Goal: Find specific page/section: Find specific page/section

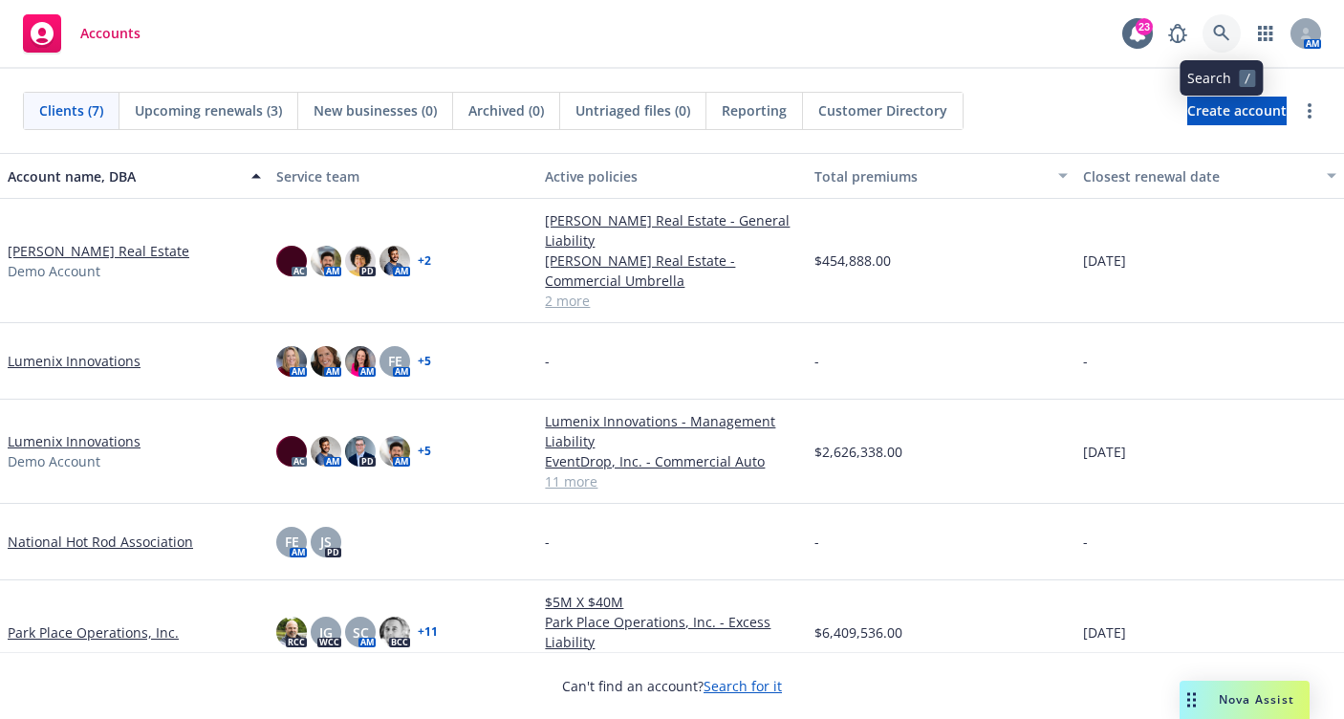
click at [1232, 31] on link at bounding box center [1221, 33] width 38 height 38
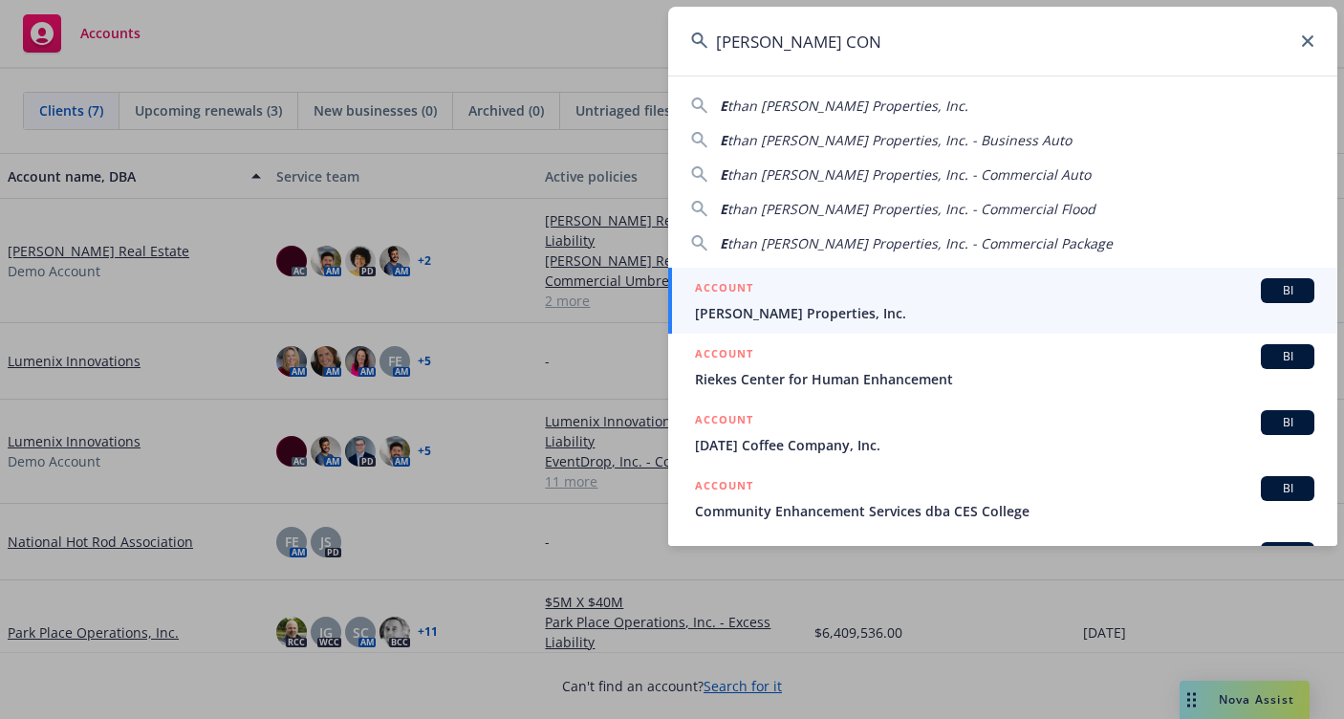
type input "[PERSON_NAME] CON"
click at [779, 306] on span "[PERSON_NAME] Properties, Inc." at bounding box center [1004, 313] width 619 height 20
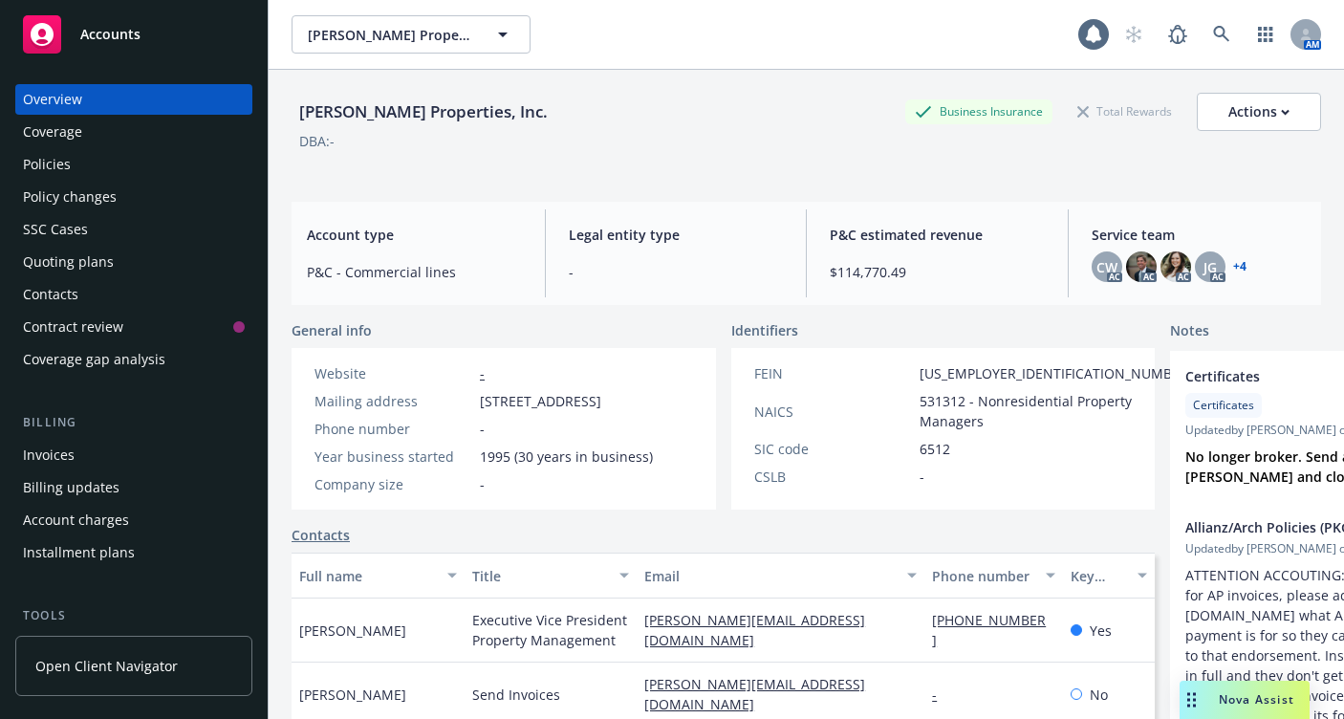
click at [111, 444] on div "Invoices" at bounding box center [134, 455] width 222 height 31
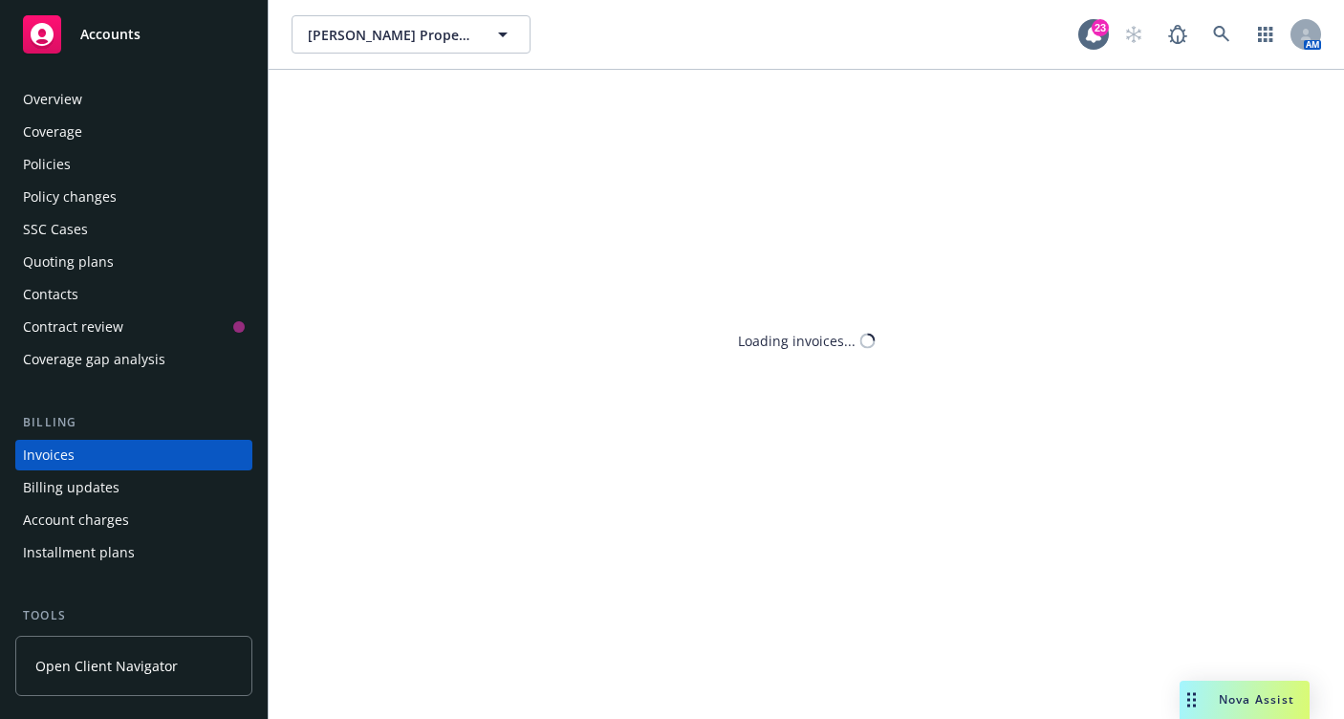
scroll to position [65, 0]
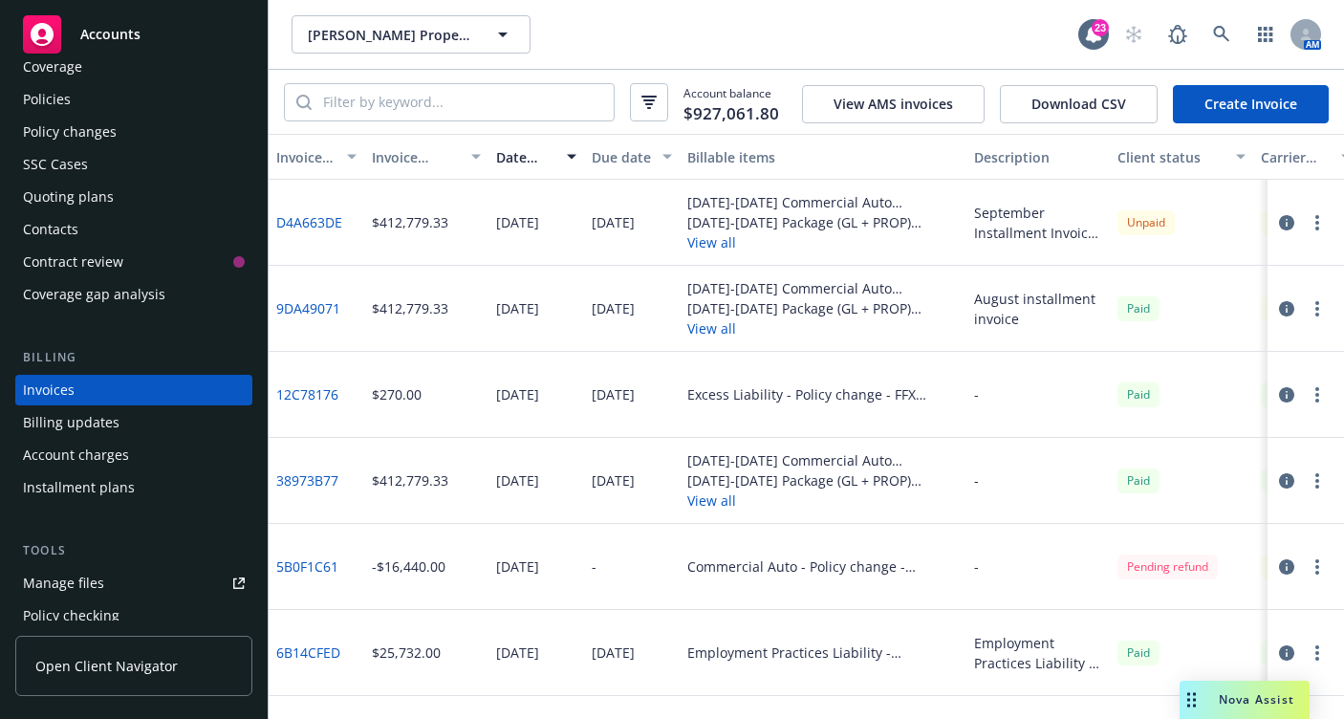
click at [1279, 226] on icon "button" at bounding box center [1286, 222] width 15 height 15
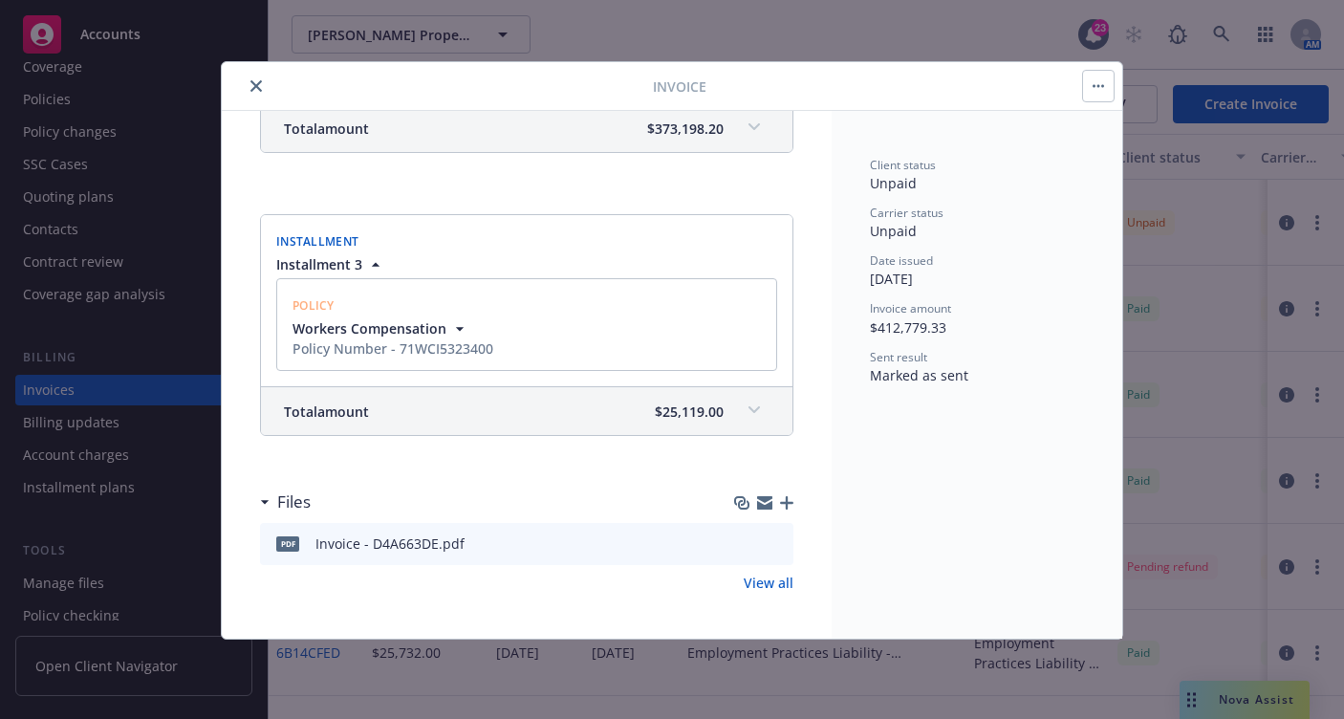
scroll to position [676, 0]
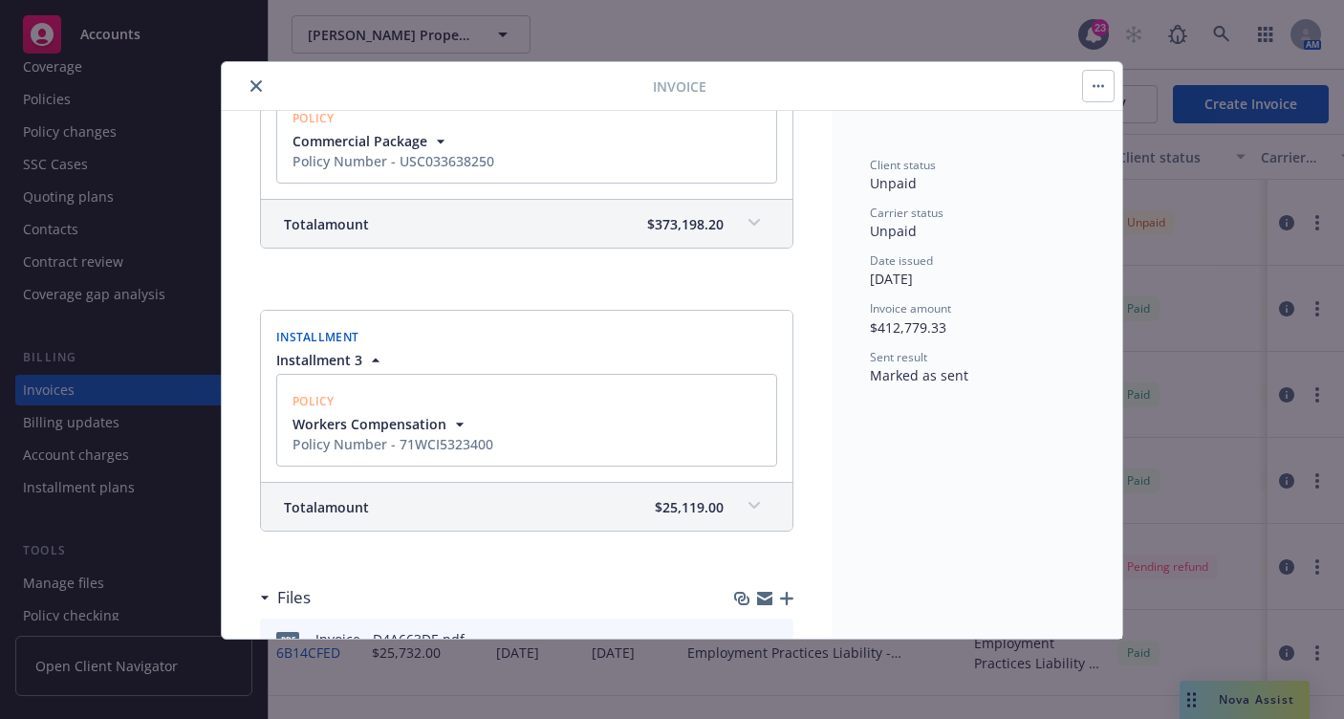
click at [739, 234] on span at bounding box center [754, 222] width 31 height 31
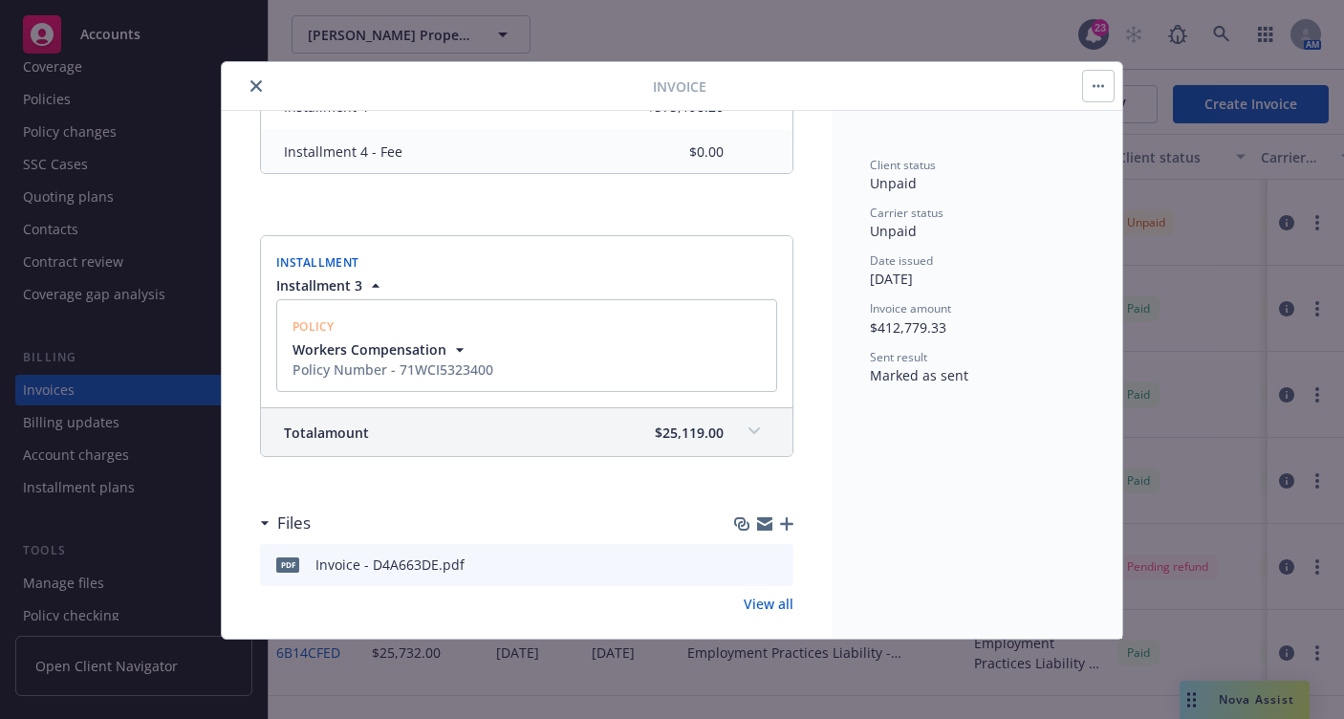
scroll to position [862, 0]
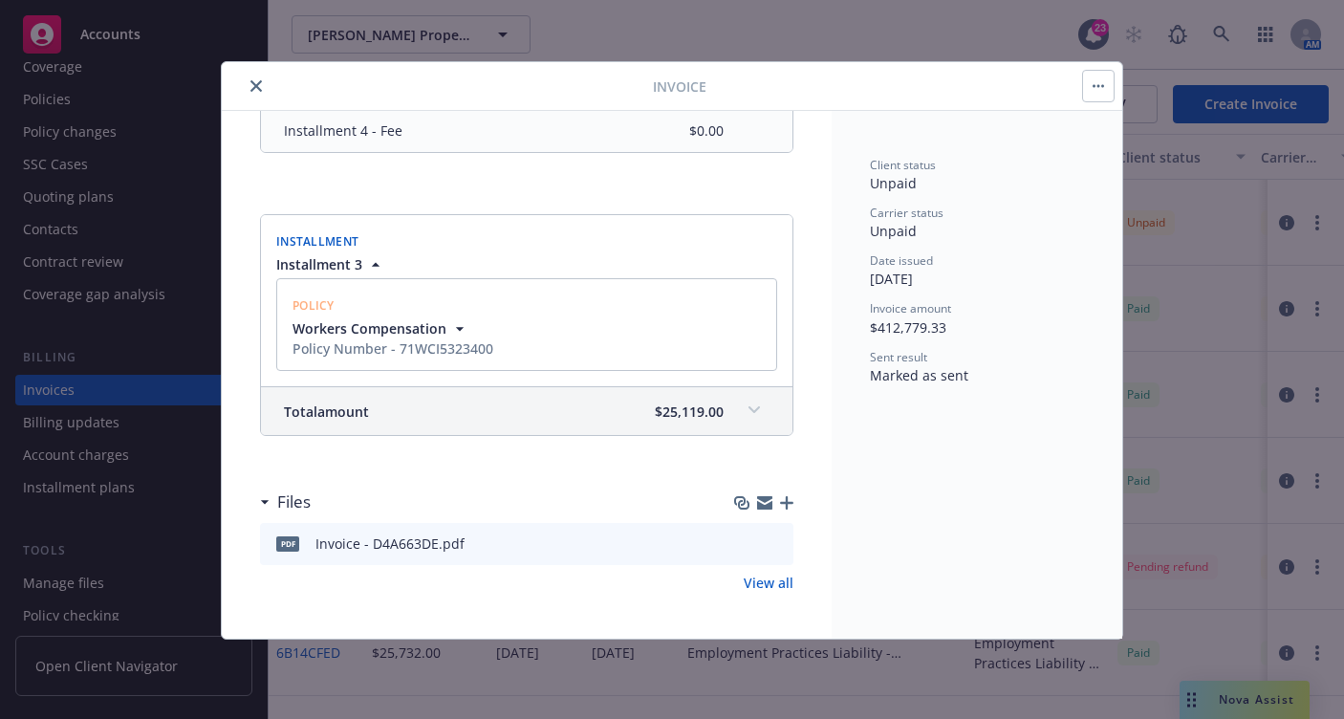
click at [720, 429] on div "Total amount $25,119.00" at bounding box center [526, 411] width 531 height 48
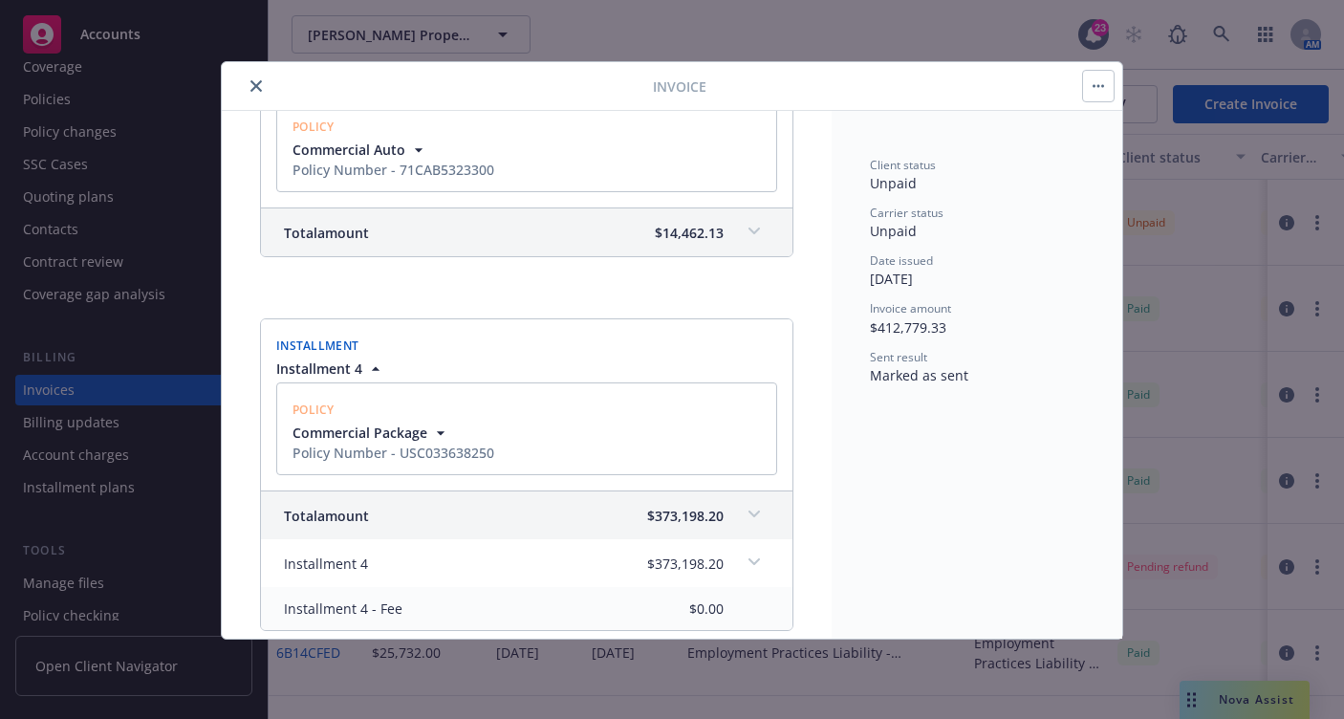
scroll to position [289, 0]
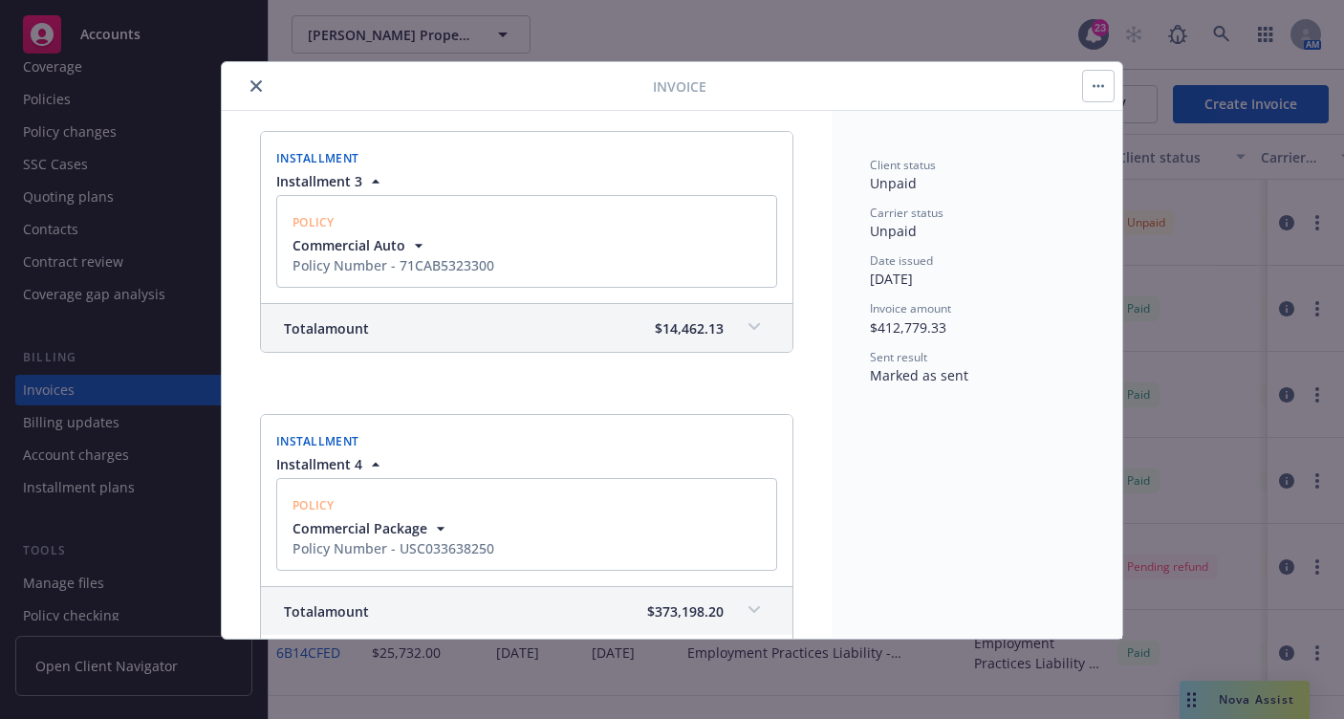
click at [709, 333] on div "Total amount $14,462.13" at bounding box center [526, 328] width 531 height 48
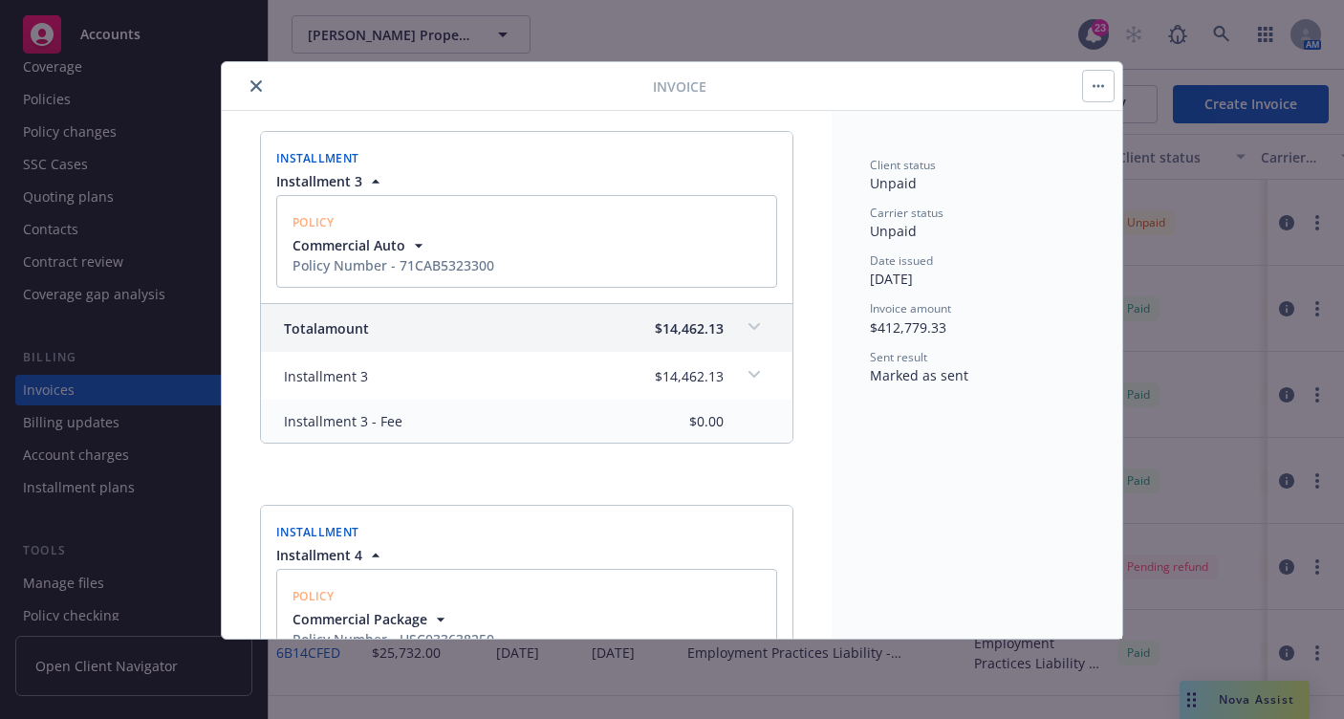
scroll to position [2, 0]
